Goal: Task Accomplishment & Management: Manage account settings

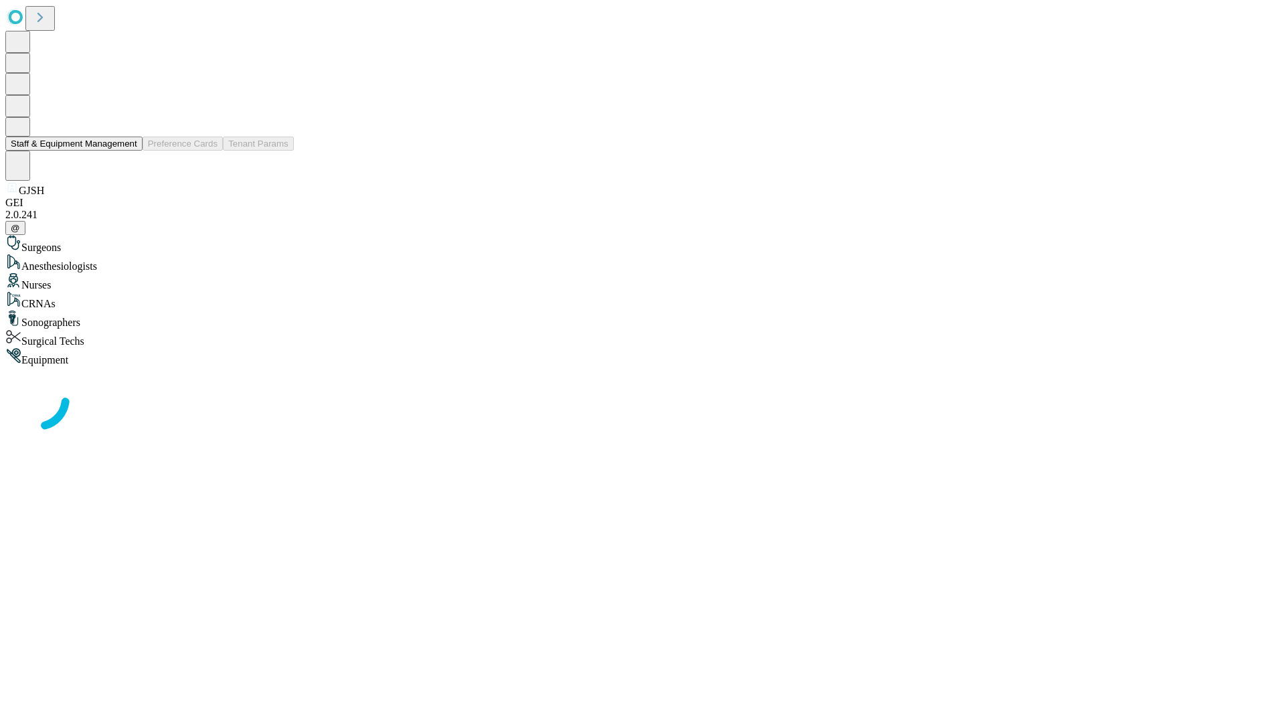
click at [128, 151] on button "Staff & Equipment Management" at bounding box center [73, 144] width 137 height 14
